Goal: Information Seeking & Learning: Learn about a topic

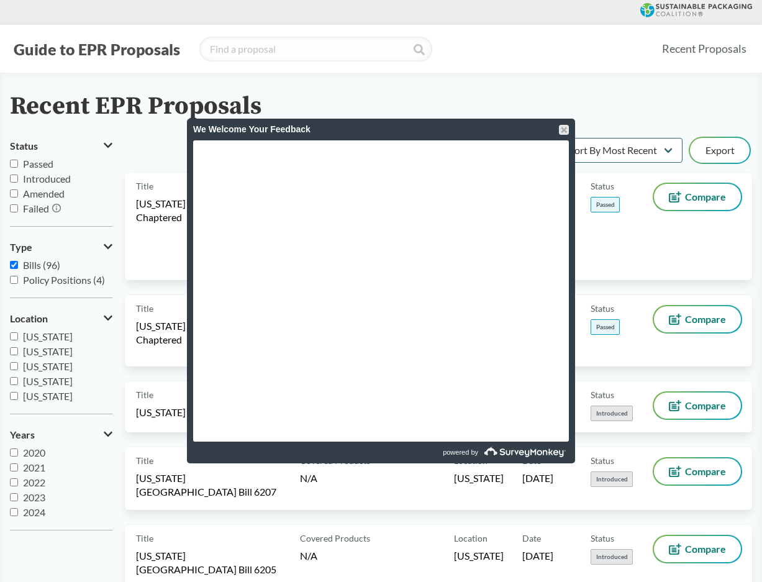
click at [566, 129] on div at bounding box center [564, 130] width 10 height 10
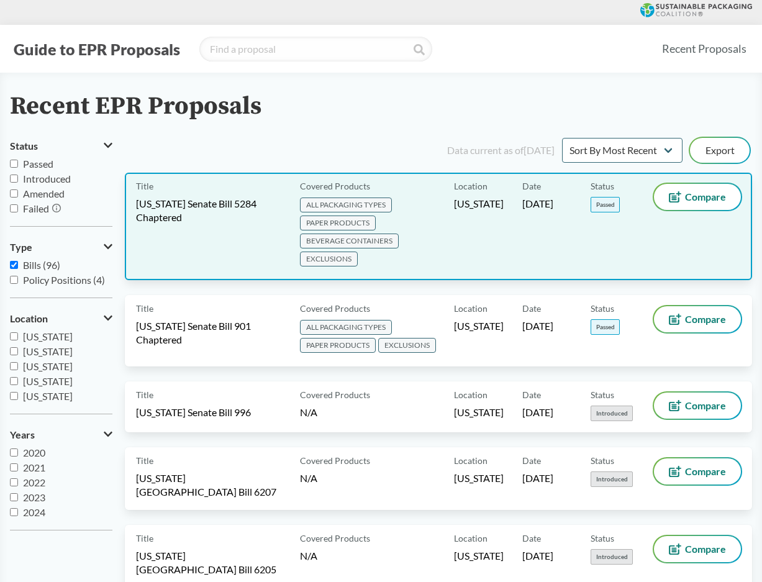
click at [225, 253] on div "Title [US_STATE] Senate Bill 5284 Chaptered" at bounding box center [215, 226] width 159 height 85
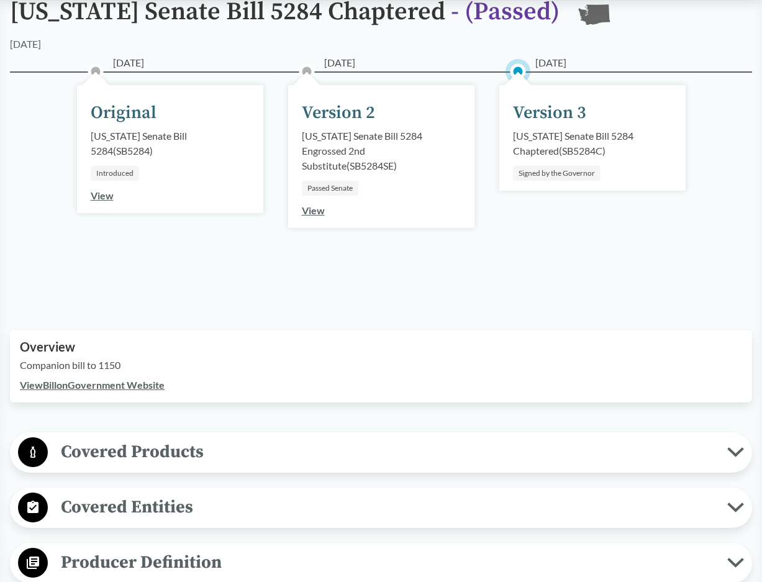
scroll to position [248, 0]
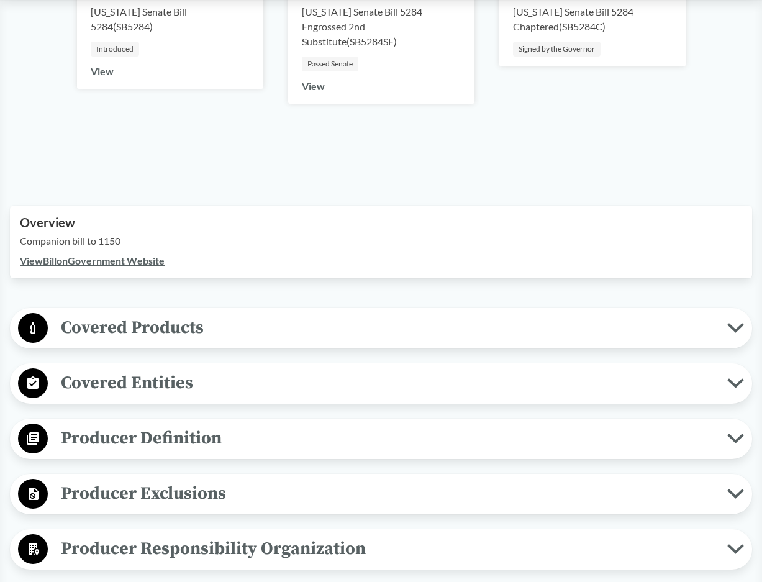
click at [246, 328] on span "Covered Products" at bounding box center [387, 328] width 679 height 28
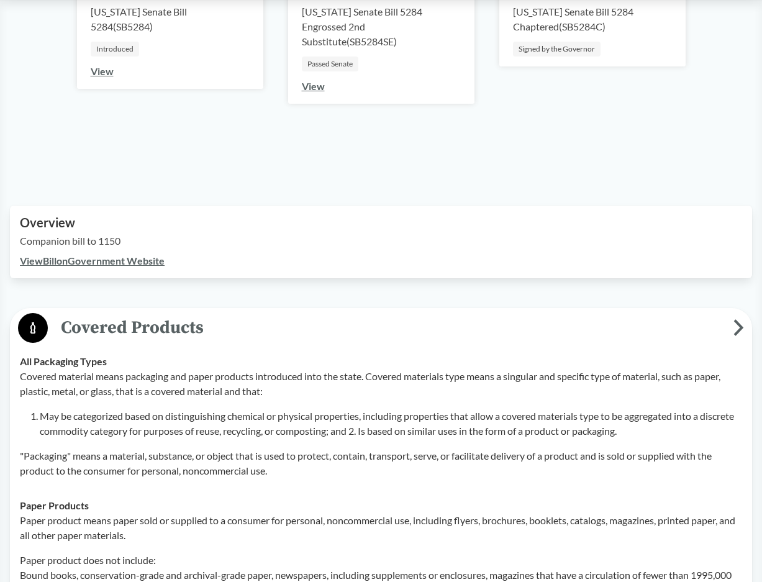
scroll to position [373, 0]
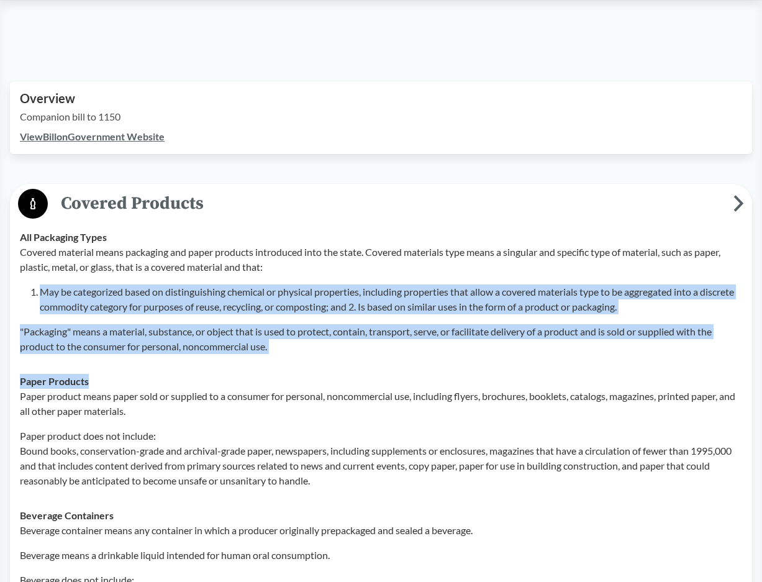
drag, startPoint x: 298, startPoint y: 300, endPoint x: 300, endPoint y: 371, distance: 70.8
click at [300, 371] on td "Paper Products Paper product means paper sold or supplied to a consumer for per…" at bounding box center [380, 431] width 733 height 134
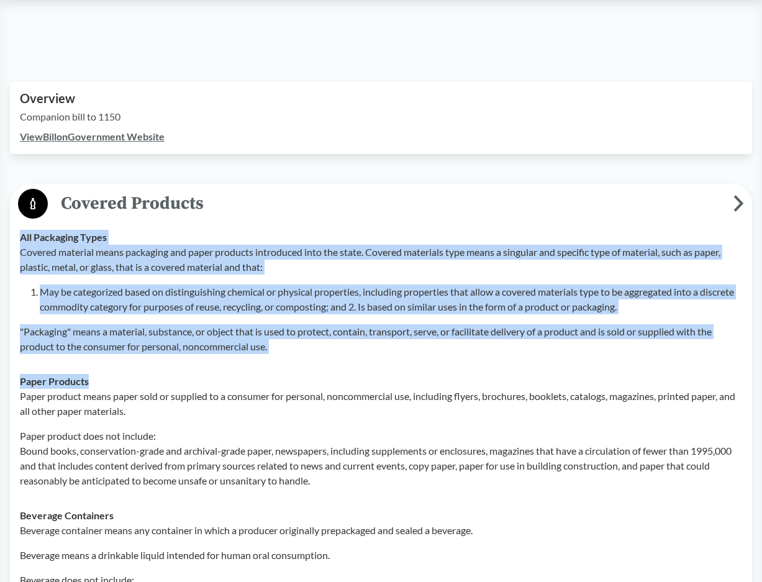
drag, startPoint x: 298, startPoint y: 381, endPoint x: 278, endPoint y: 235, distance: 147.4
click at [179, 245] on p "Covered material means packaging and paper products introduced into the state. …" at bounding box center [381, 260] width 722 height 30
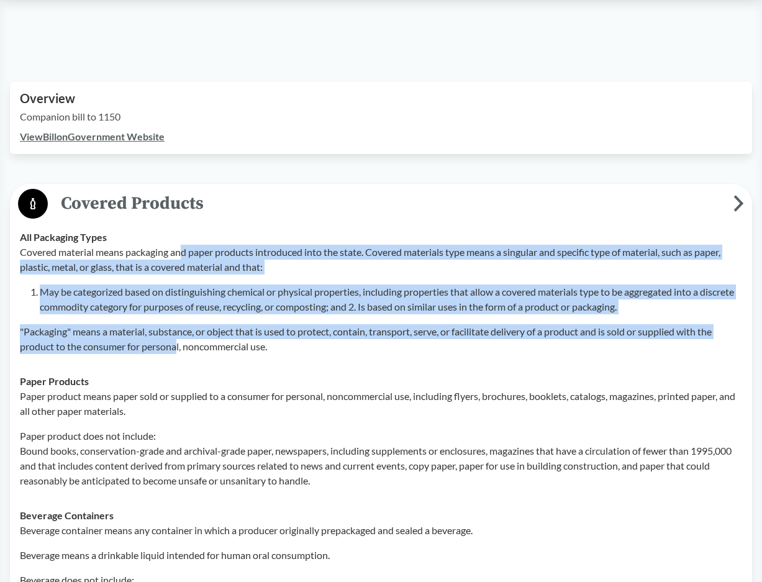
drag, startPoint x: 182, startPoint y: 257, endPoint x: 177, endPoint y: 350, distance: 93.3
click at [177, 350] on div "Covered material means packaging and paper products introduced into the state. …" at bounding box center [381, 299] width 722 height 109
click at [177, 350] on p ""Packaging" means a material, substance, or object that is used to protect, con…" at bounding box center [381, 339] width 722 height 30
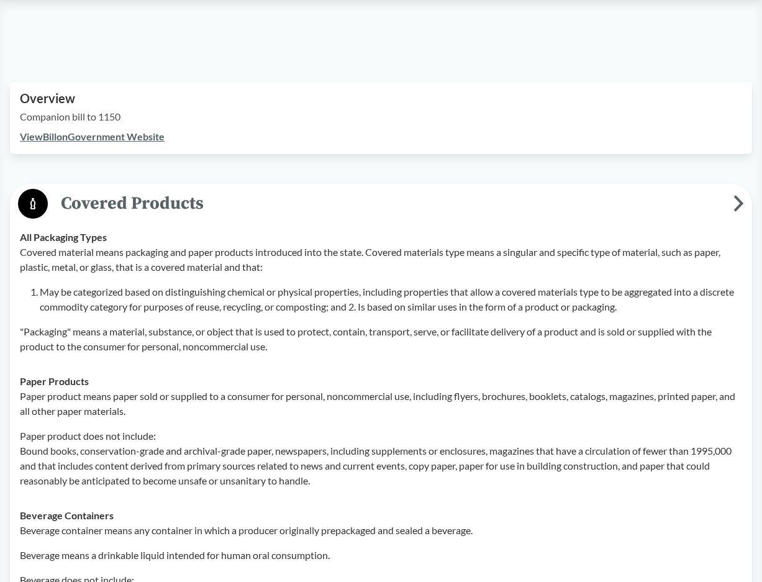
scroll to position [435, 0]
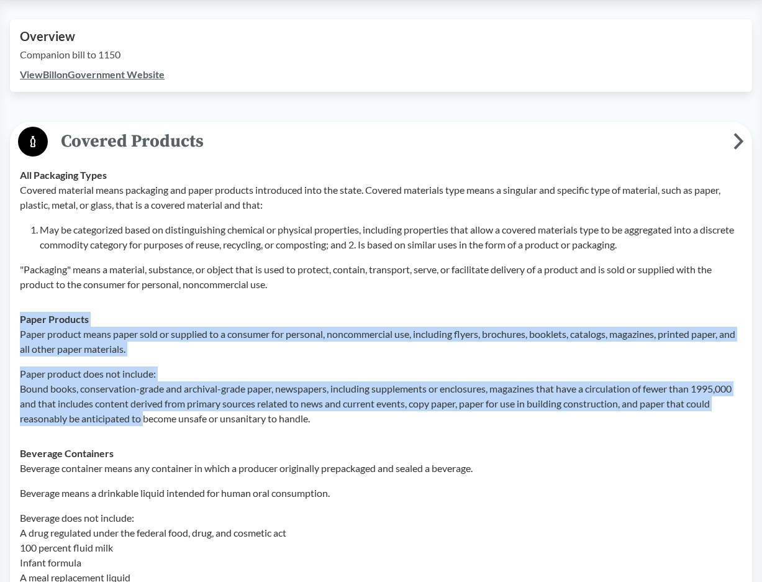
drag, startPoint x: 177, startPoint y: 373, endPoint x: 171, endPoint y: 434, distance: 61.1
click at [171, 434] on td "Paper Products Paper product means paper sold or supplied to a consumer for per…" at bounding box center [380, 369] width 733 height 134
click at [171, 433] on td "Paper Products Paper product means paper sold or supplied to a consumer for per…" at bounding box center [380, 369] width 733 height 134
click at [186, 385] on p "Paper product does not include: Bound books, conservation-grade and archival-gr…" at bounding box center [381, 396] width 722 height 60
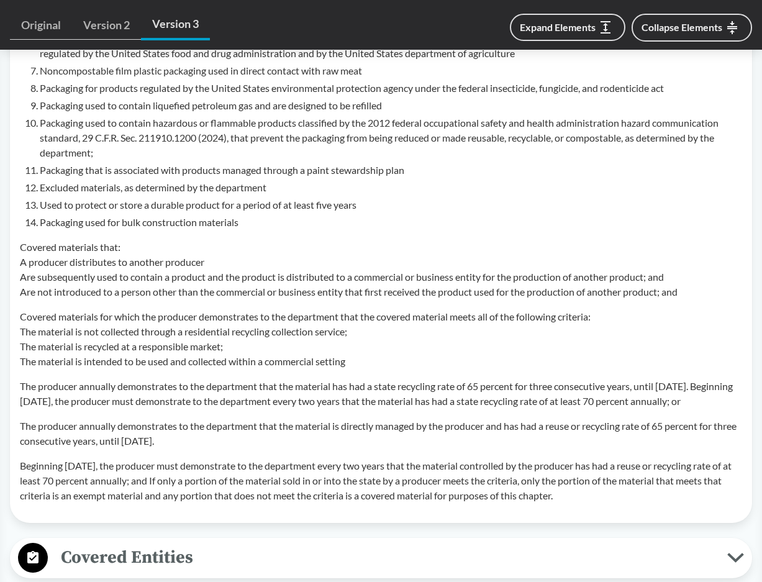
scroll to position [1242, 0]
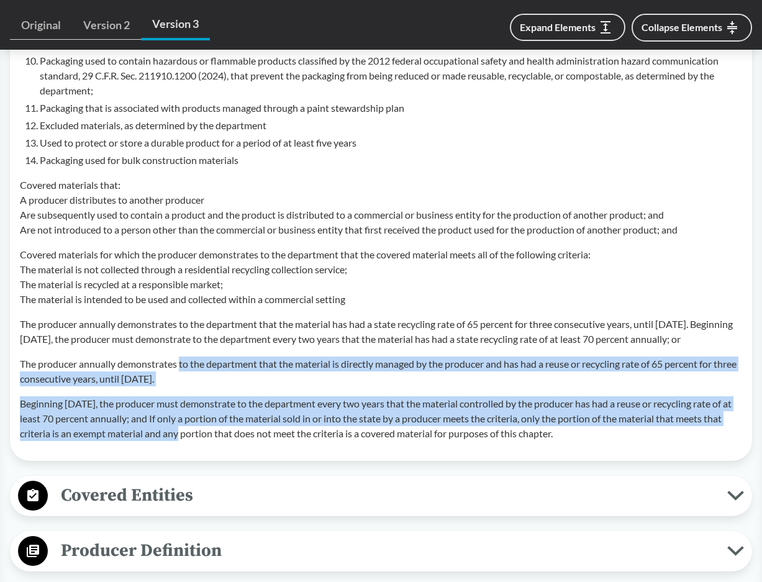
drag, startPoint x: 182, startPoint y: 371, endPoint x: 190, endPoint y: 455, distance: 84.2
click at [190, 441] on div "Exempt materials means materials, or any portion of materials, that are: Packag…" at bounding box center [381, 126] width 722 height 628
click at [190, 441] on p "Beginning [DATE], the producer must demonstrate to the department every two yea…" at bounding box center [381, 418] width 722 height 45
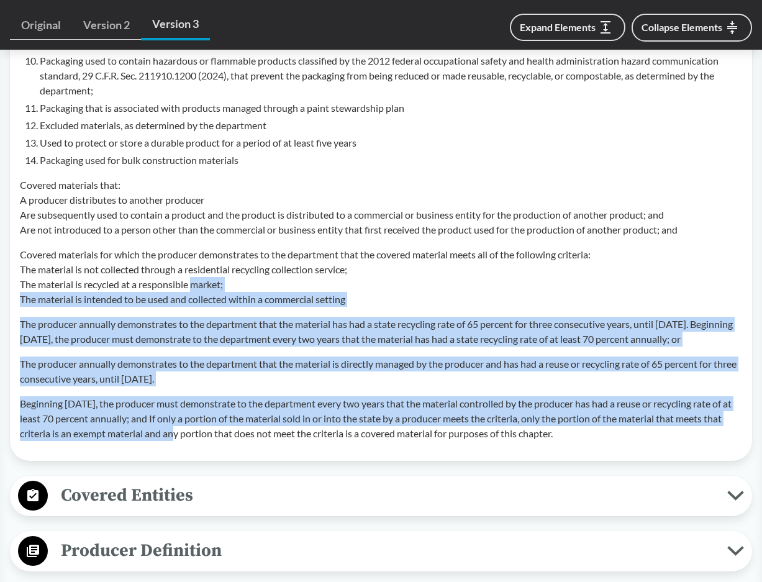
drag, startPoint x: 188, startPoint y: 455, endPoint x: 193, endPoint y: 276, distance: 178.9
click at [193, 276] on div "Exempt materials means materials, or any portion of materials, that are: Packag…" at bounding box center [381, 126] width 722 height 628
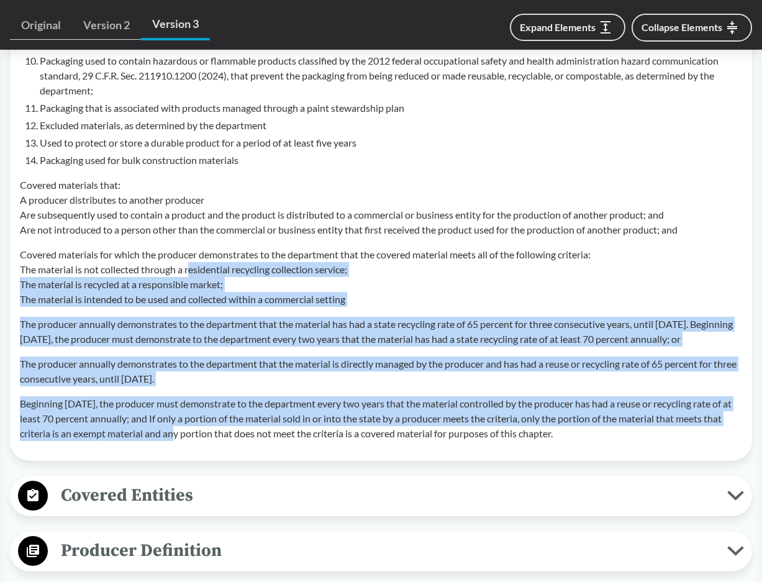
click at [193, 276] on p "Covered materials for which the producer demonstrates to the department that th…" at bounding box center [381, 277] width 722 height 60
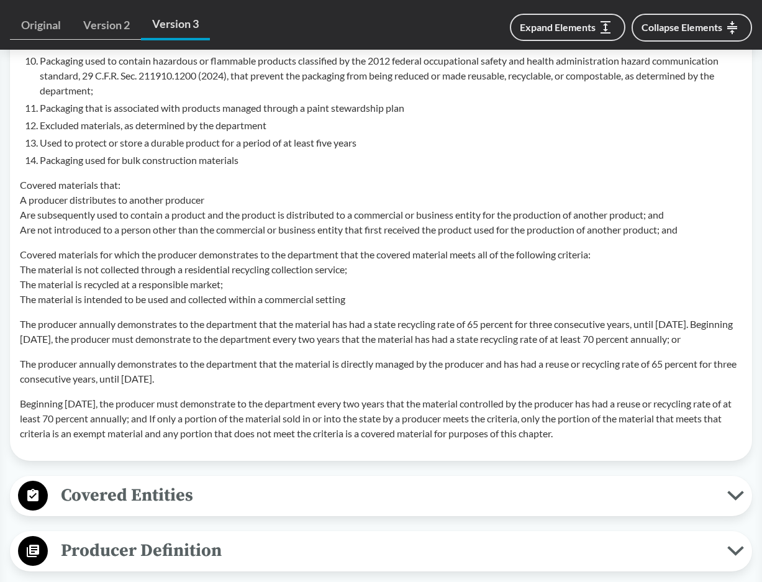
scroll to position [1366, 0]
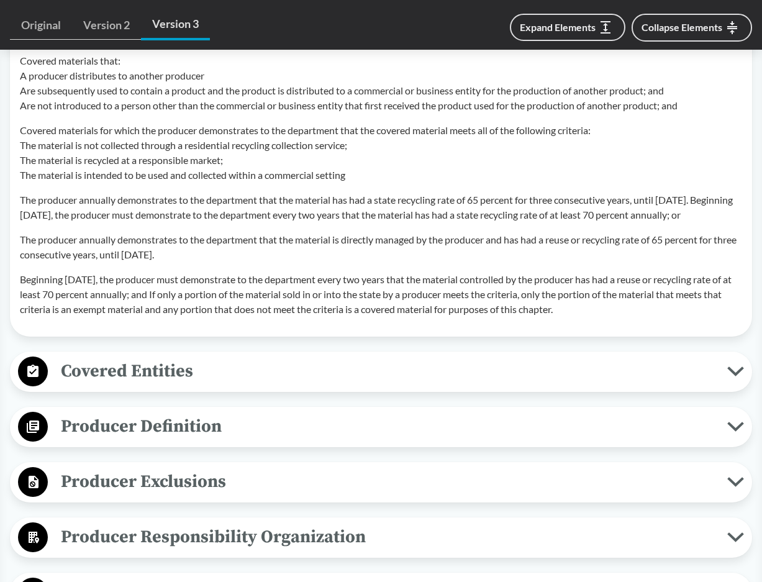
click at [486, 385] on span "Covered Entities" at bounding box center [387, 371] width 679 height 28
